Goal: Information Seeking & Learning: Learn about a topic

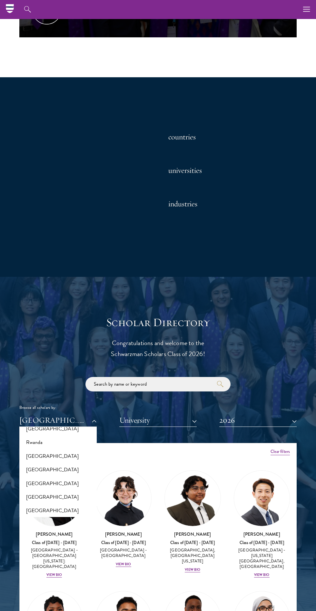
scroll to position [1351, 0]
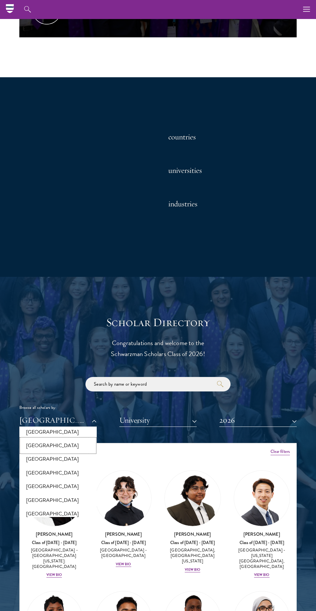
click at [55, 439] on button "[GEOGRAPHIC_DATA]" at bounding box center [57, 446] width 73 height 14
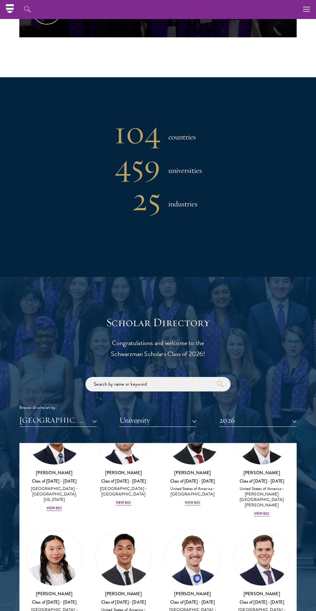
scroll to position [1570, 0]
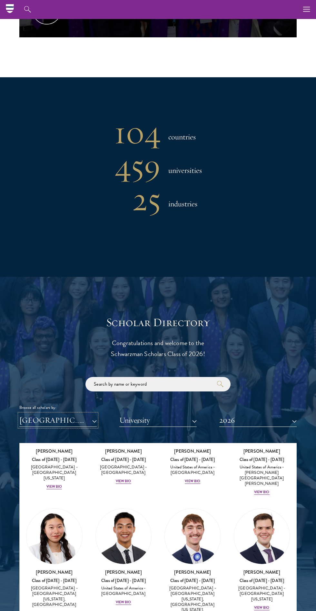
click at [63, 421] on button "[GEOGRAPHIC_DATA]" at bounding box center [57, 420] width 77 height 13
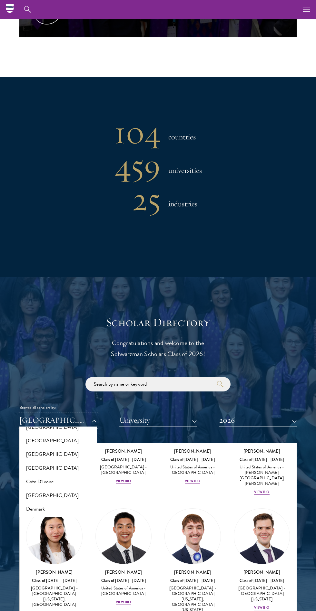
scroll to position [247, 0]
click at [37, 447] on button "[GEOGRAPHIC_DATA]" at bounding box center [57, 452] width 73 height 14
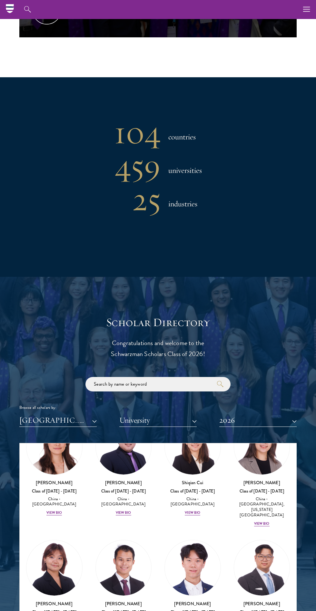
scroll to position [172, 0]
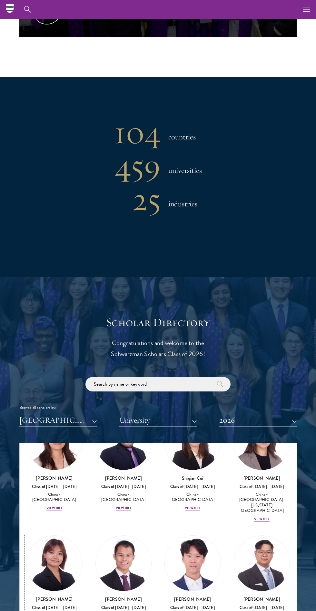
click at [51, 541] on img at bounding box center [54, 564] width 56 height 56
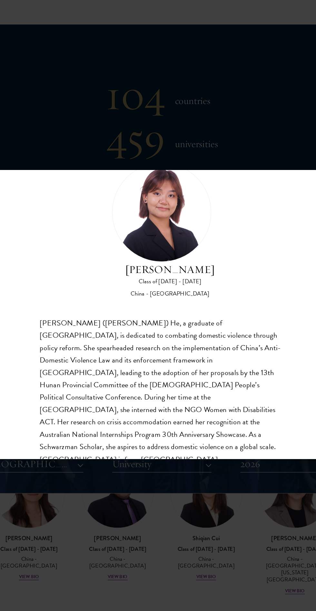
scroll to position [26, 0]
